Goal: Task Accomplishment & Management: Manage account settings

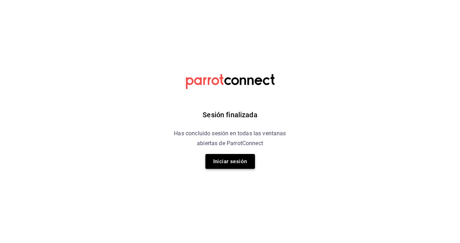
click at [235, 161] on button "Iniciar sesión" at bounding box center [230, 161] width 50 height 15
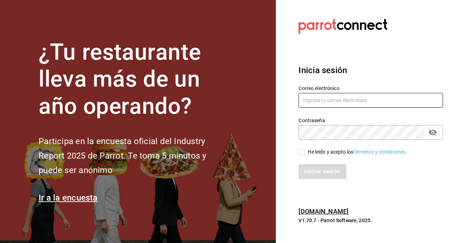
type input "[PERSON_NAME][EMAIL_ADDRESS][DOMAIN_NAME]"
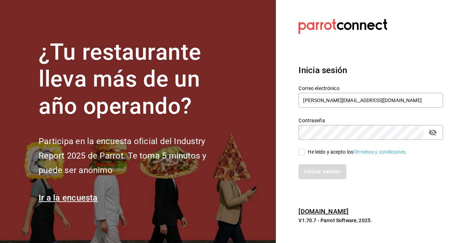
click at [301, 153] on input "He leído y acepto los Términos y condiciones." at bounding box center [301, 152] width 6 height 6
checkbox input "true"
click at [307, 173] on button "Iniciar sesión" at bounding box center [322, 172] width 48 height 15
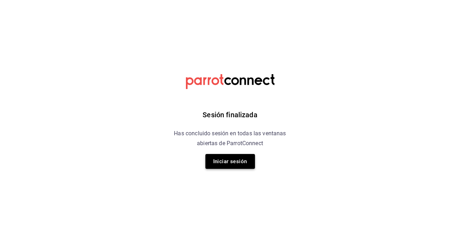
click at [234, 159] on button "Iniciar sesión" at bounding box center [230, 161] width 50 height 15
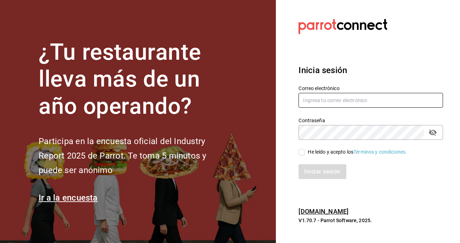
type input "victor.ainab@gmail.com"
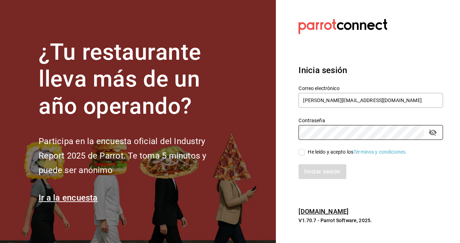
click at [304, 155] on input "He leído y acepto los Términos y condiciones." at bounding box center [301, 152] width 6 height 6
checkbox input "true"
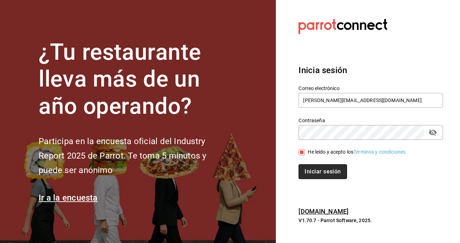
click at [317, 175] on button "Iniciar sesión" at bounding box center [322, 172] width 48 height 15
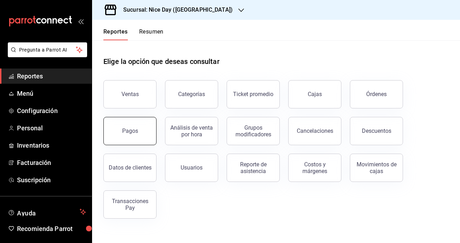
click at [139, 135] on button "Pagos" at bounding box center [129, 131] width 53 height 28
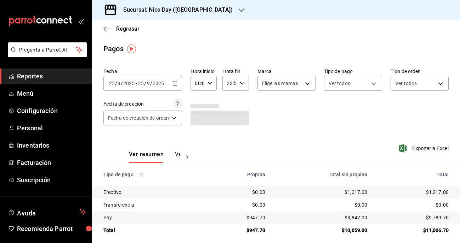
click at [197, 13] on div "Sucursal: Nice Day ([GEOGRAPHIC_DATA])" at bounding box center [172, 10] width 149 height 20
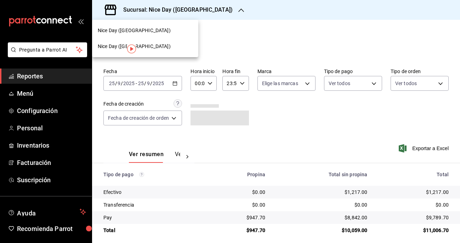
click at [146, 33] on div "Nice Day ([GEOGRAPHIC_DATA])" at bounding box center [145, 30] width 95 height 7
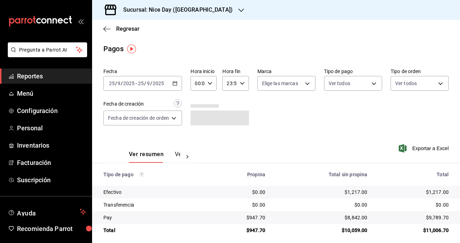
click at [177, 87] on div "2025-09-25 25 / 9 / 2025 - 2025-09-25 25 / 9 / 2025" at bounding box center [142, 83] width 79 height 15
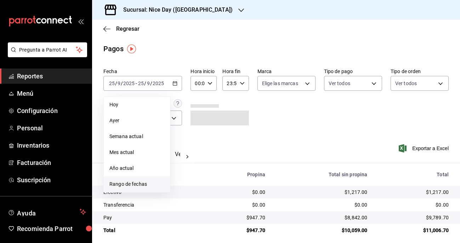
click at [133, 182] on span "Rango de fechas" at bounding box center [136, 184] width 55 height 7
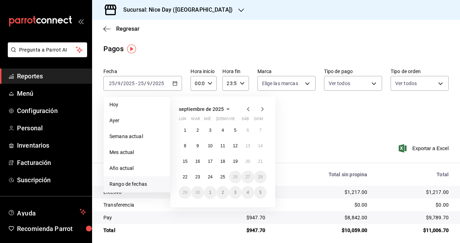
click at [250, 0] on div "Sucursal: Nice Day ([GEOGRAPHIC_DATA])" at bounding box center [276, 10] width 368 height 20
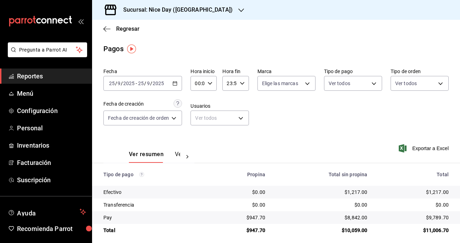
click at [175, 86] on \(Stroke\) "button" at bounding box center [175, 84] width 4 height 4
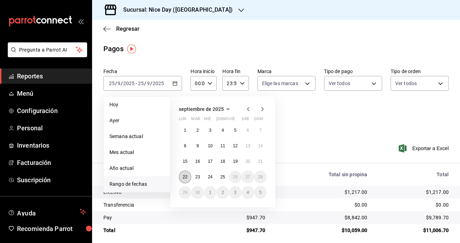
click at [183, 175] on abbr "22" at bounding box center [185, 177] width 5 height 5
click at [211, 177] on abbr "24" at bounding box center [210, 177] width 5 height 5
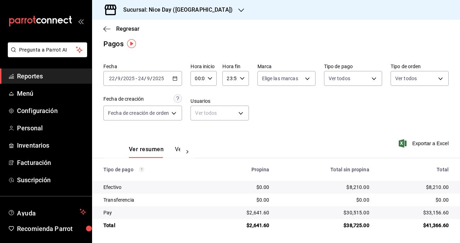
scroll to position [5, 0]
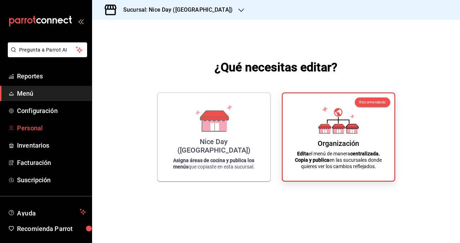
click at [29, 122] on link "Personal" at bounding box center [46, 128] width 92 height 15
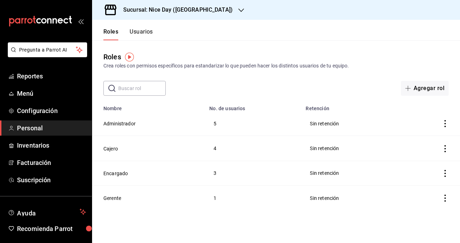
click at [308, 60] on div "Roles Crea roles con permisos específicos para estandarizar lo que pueden hacer…" at bounding box center [276, 61] width 368 height 18
click at [143, 34] on button "Usuarios" at bounding box center [140, 34] width 23 height 12
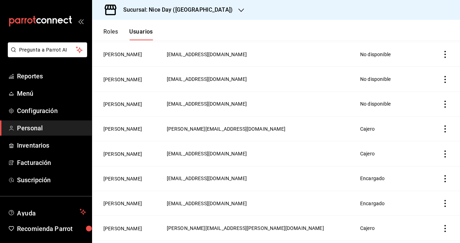
scroll to position [172, 0]
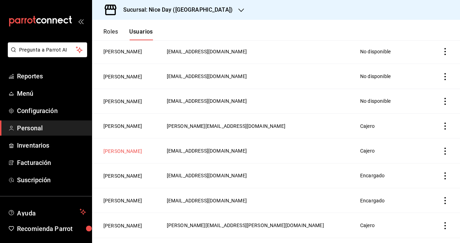
click at [116, 154] on button "[PERSON_NAME]" at bounding box center [122, 151] width 39 height 7
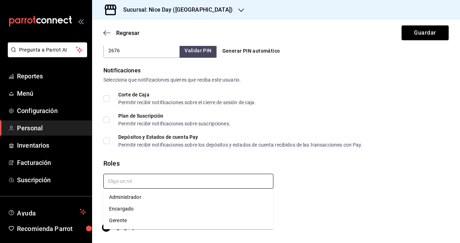
scroll to position [345, 0]
click at [165, 184] on input "text" at bounding box center [188, 181] width 170 height 15
click at [125, 207] on li "Encargado" at bounding box center [188, 209] width 170 height 12
checkbox input "true"
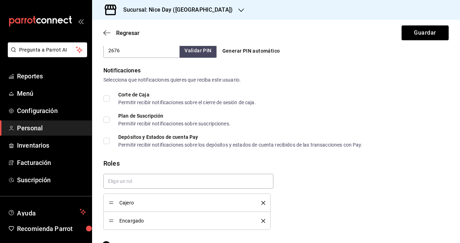
click at [263, 202] on icon "delete" at bounding box center [263, 203] width 4 height 4
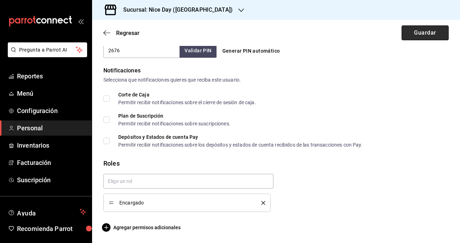
click at [414, 35] on button "Guardar" at bounding box center [424, 32] width 47 height 15
